Goal: Check status: Check status

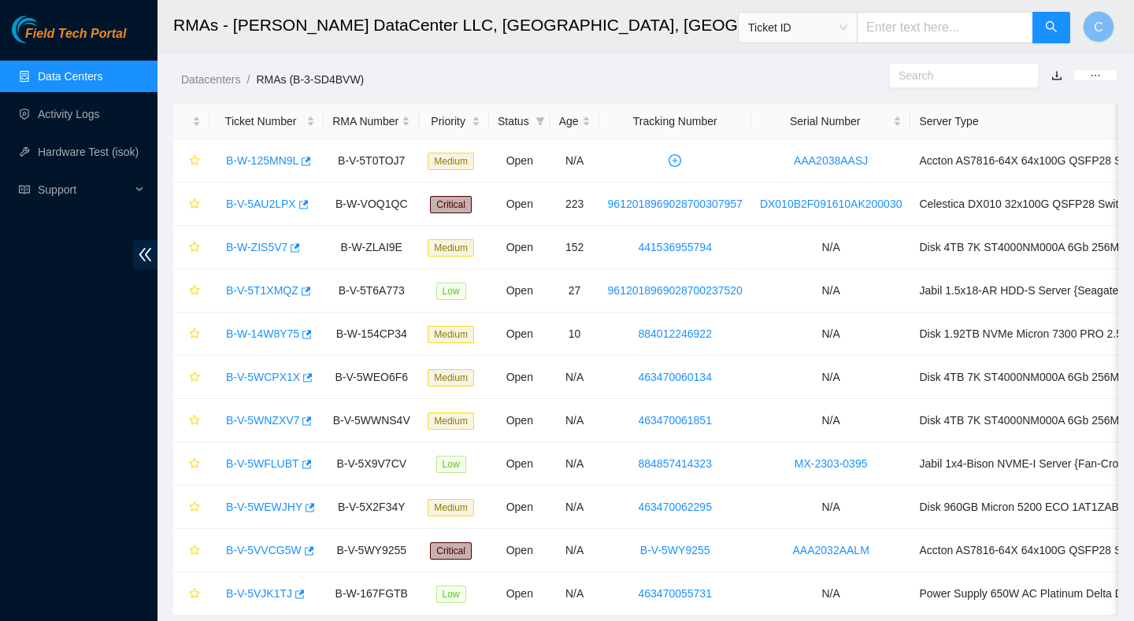
scroll to position [50, 0]
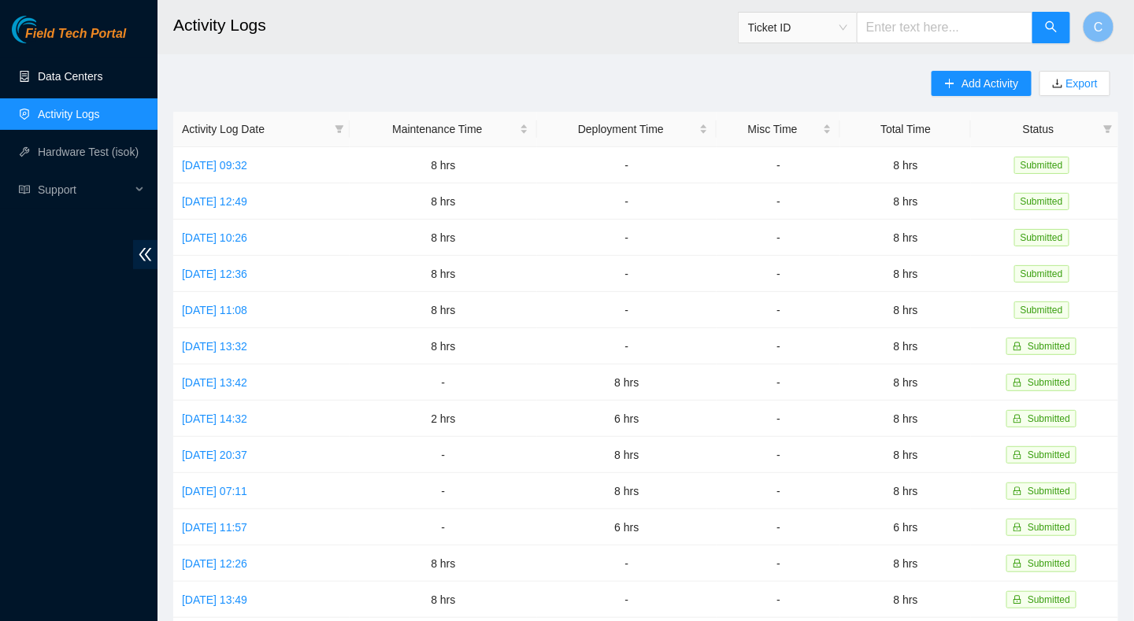
click at [69, 70] on link "Data Centers" at bounding box center [70, 76] width 65 height 13
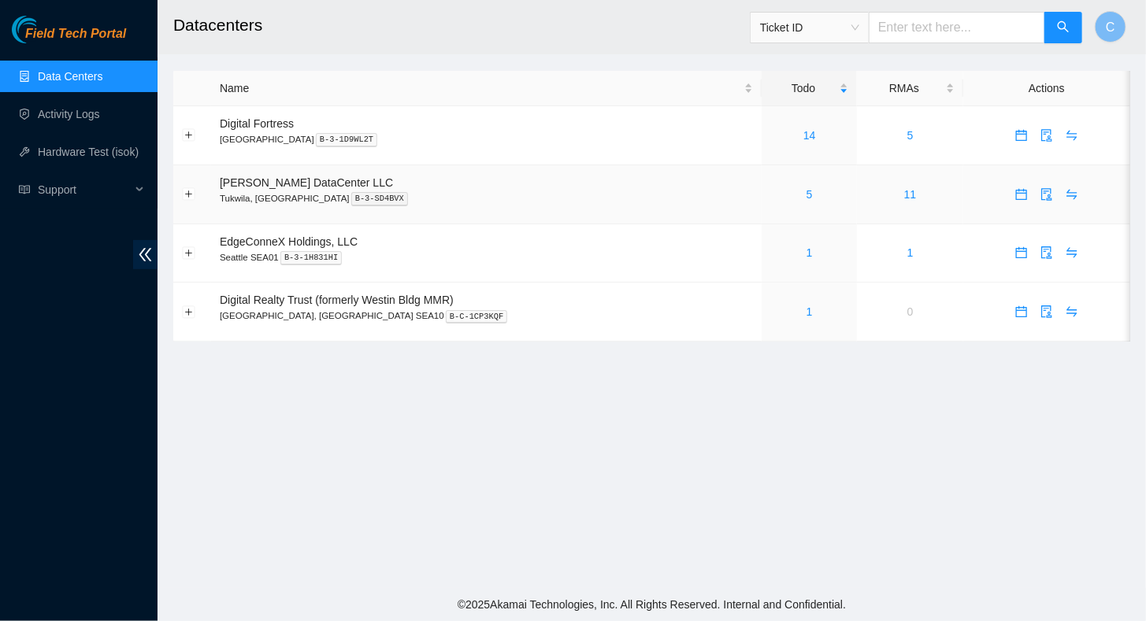
click at [772, 195] on div "5" at bounding box center [809, 194] width 78 height 17
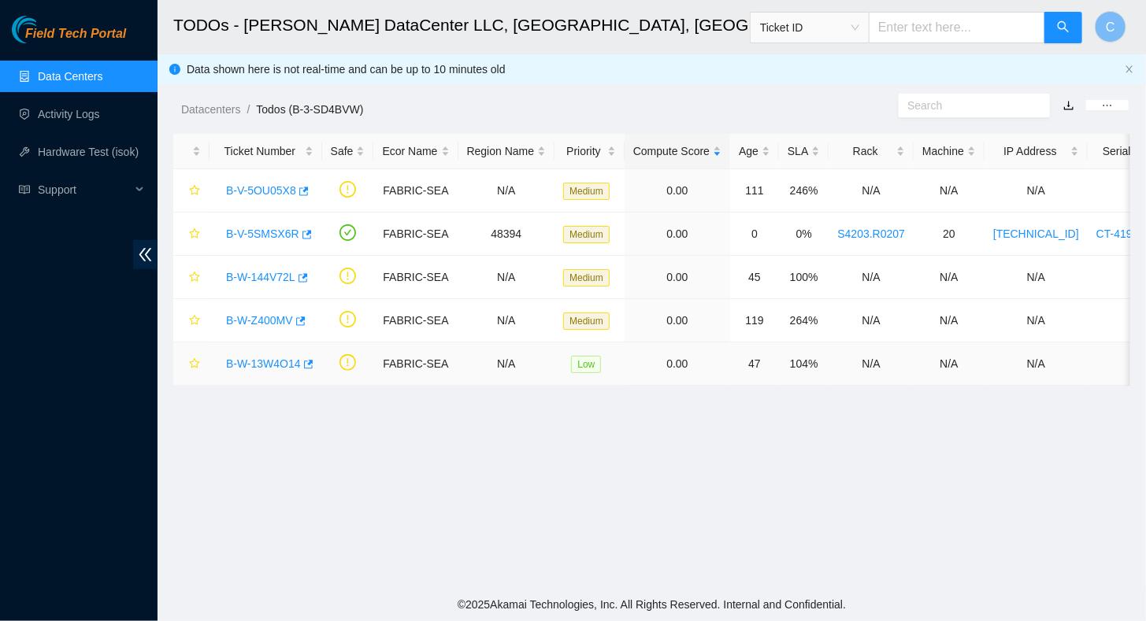
click at [250, 360] on link "B-W-13W4O14" at bounding box center [263, 363] width 75 height 13
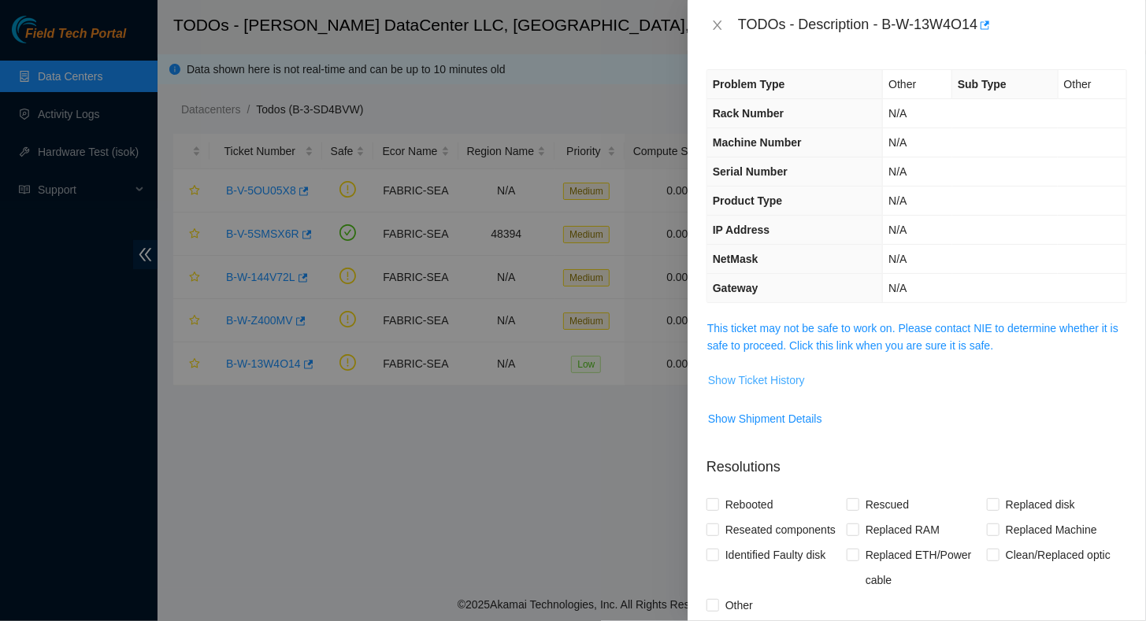
click at [758, 382] on span "Show Ticket History" at bounding box center [756, 380] width 97 height 17
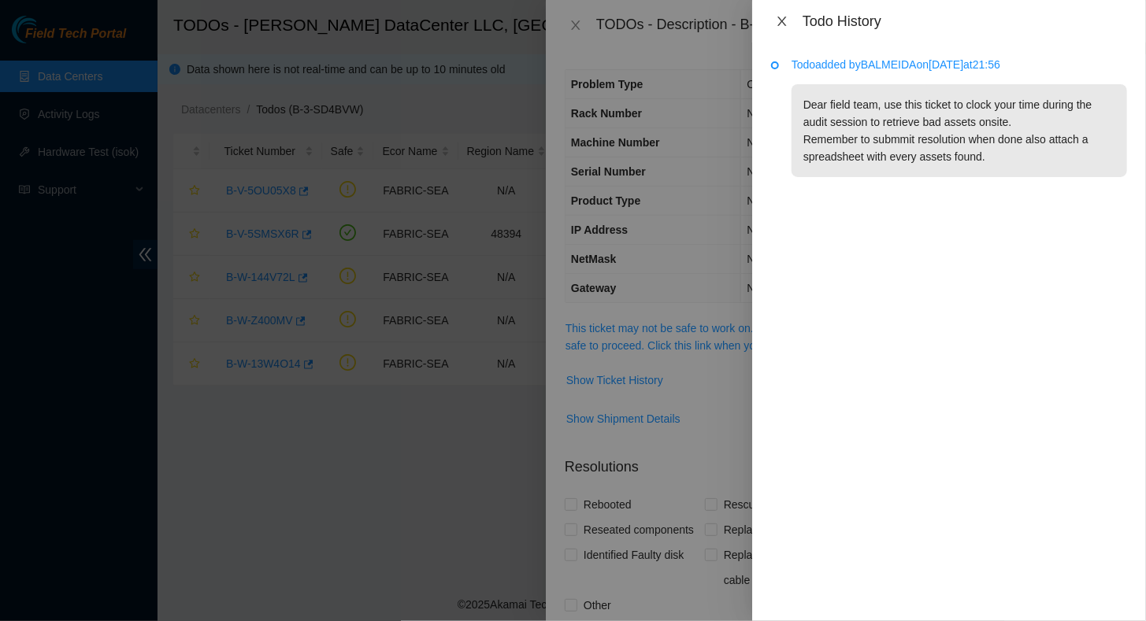
click at [786, 20] on icon "close" at bounding box center [782, 21] width 13 height 13
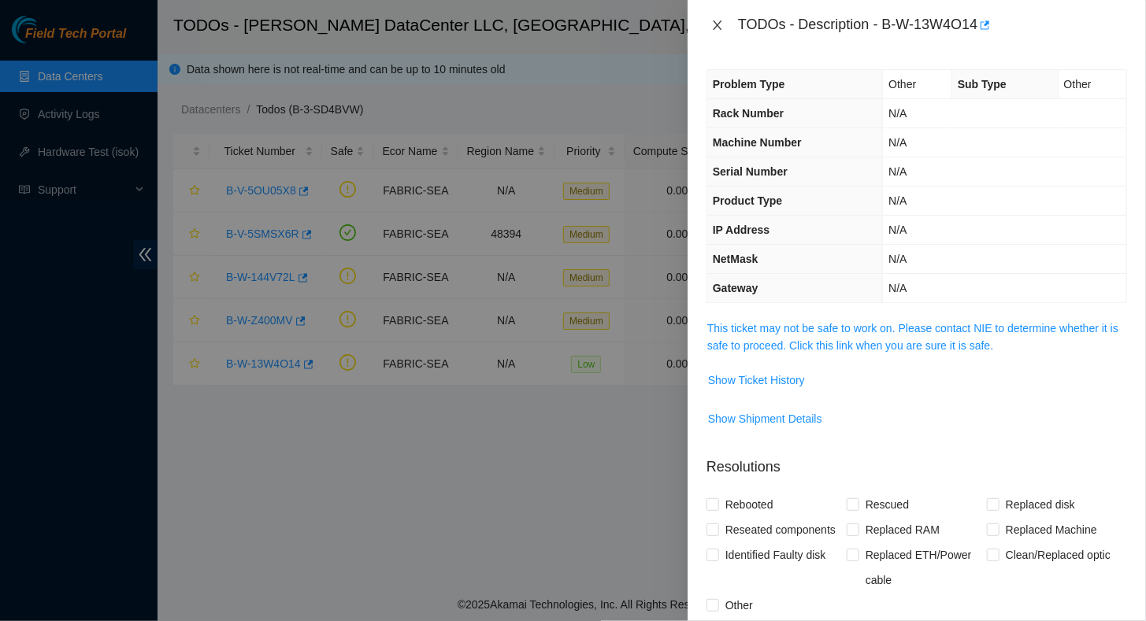
click at [718, 25] on icon "close" at bounding box center [717, 24] width 9 height 9
